Goal: Use online tool/utility: Utilize a website feature to perform a specific function

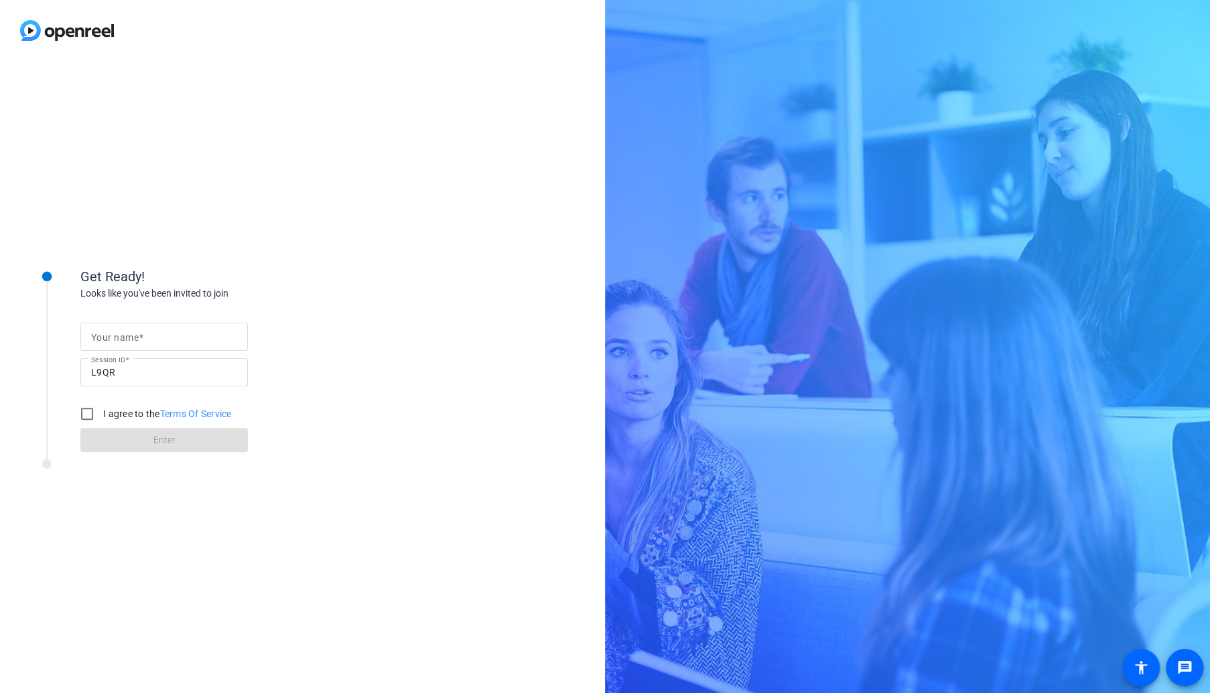
click at [179, 332] on input "Your name" at bounding box center [164, 337] width 146 height 16
type input "[PERSON_NAME]"
click at [86, 414] on input "I agree to the Terms Of Service" at bounding box center [87, 414] width 27 height 27
checkbox input "true"
click at [141, 437] on span at bounding box center [163, 440] width 167 height 32
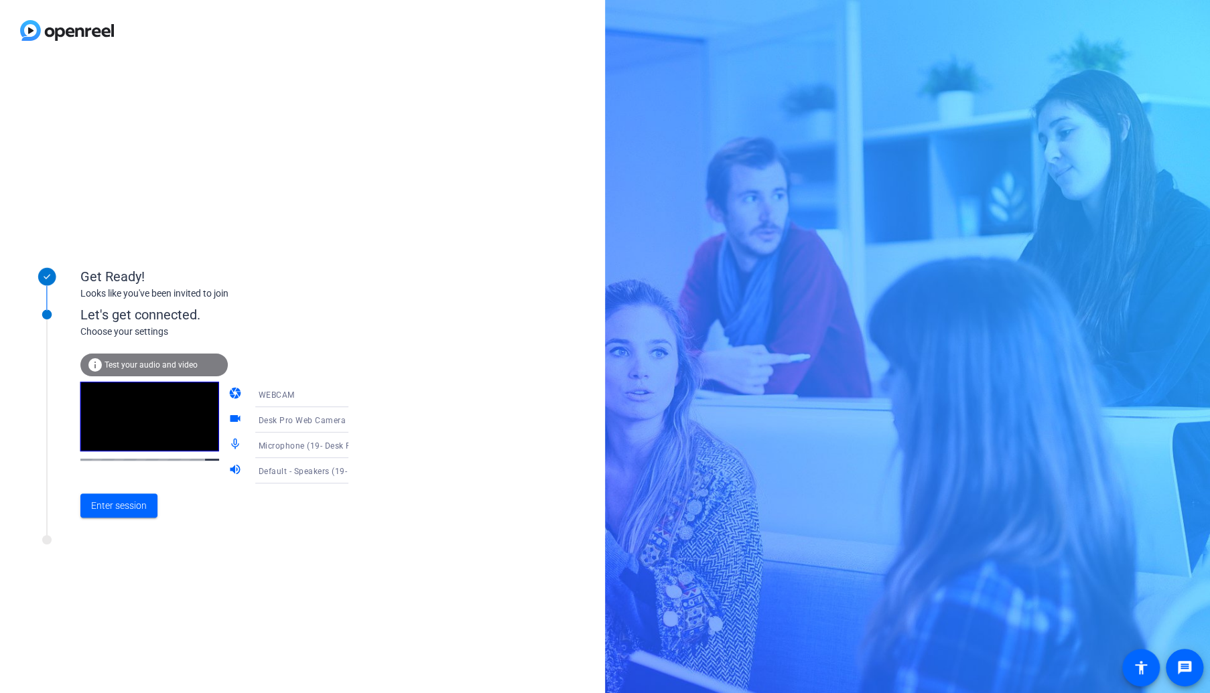
click at [281, 421] on span "Desk Pro Web Camera (05a6:0b04)" at bounding box center [327, 420] width 139 height 11
click at [271, 493] on span "Surface Camera Front (045e:0990)" at bounding box center [291, 498] width 104 height 32
click at [132, 500] on span "Enter session" at bounding box center [119, 506] width 56 height 14
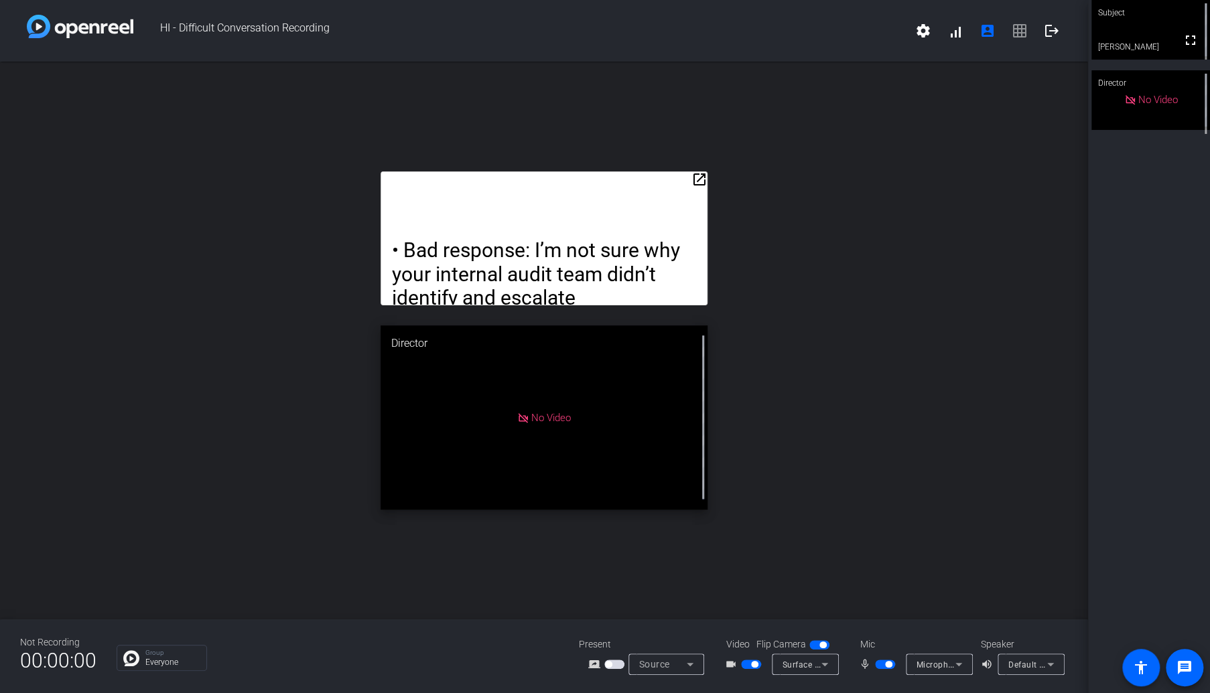
click at [699, 173] on mat-icon "open_in_new" at bounding box center [699, 180] width 16 height 16
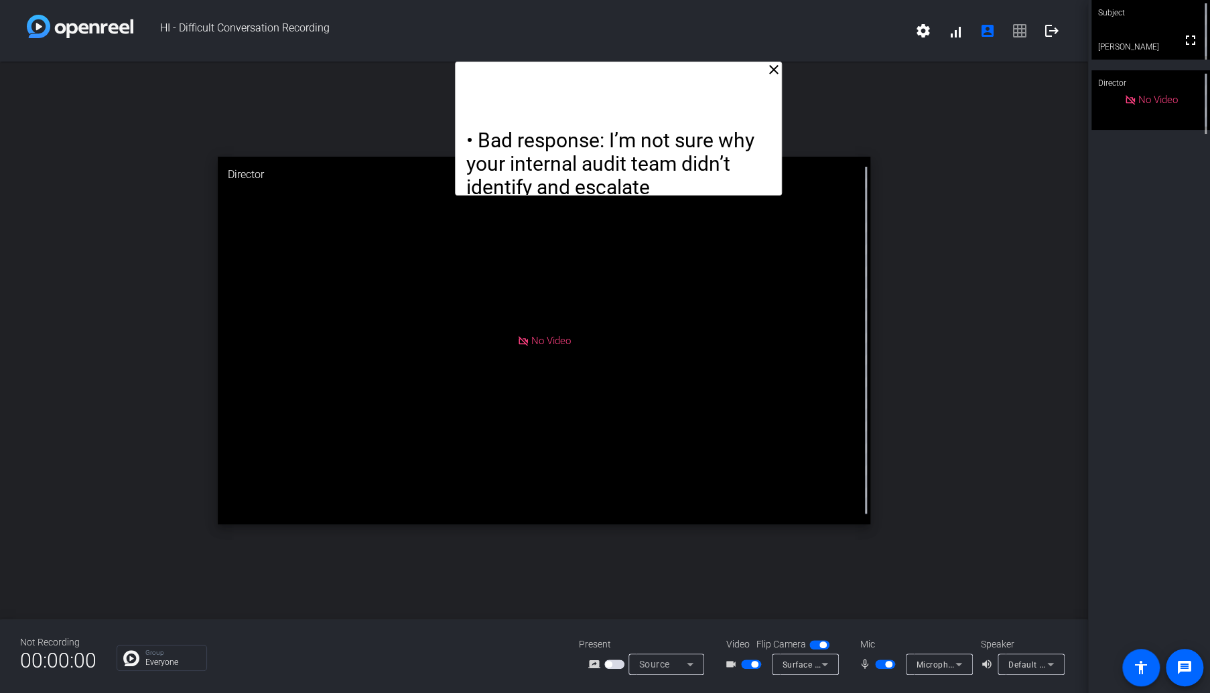
drag, startPoint x: 616, startPoint y: 82, endPoint x: 690, endPoint y: -68, distance: 167.2
click at [690, 0] on html "Accessibility Screen-Reader Guide, Feedback, and Issue Reporting | New window H…" at bounding box center [605, 346] width 1210 height 693
